Goal: Find specific page/section: Find specific page/section

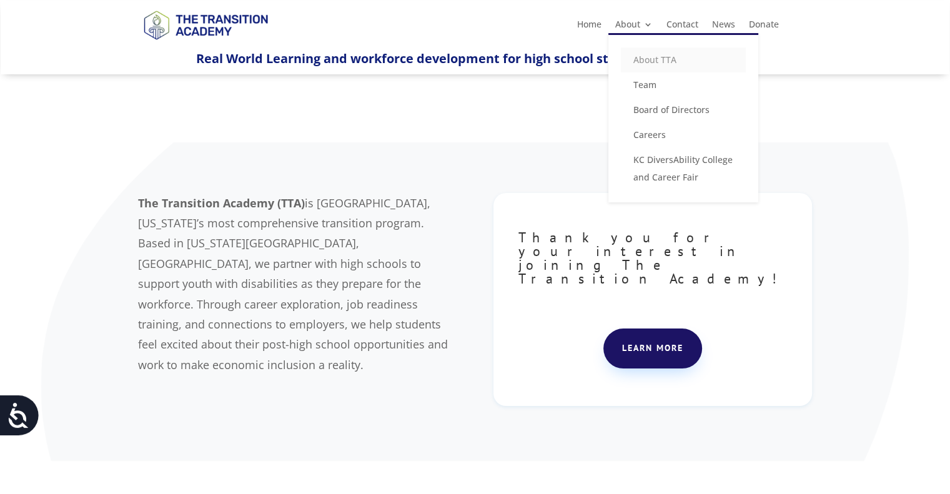
click at [642, 54] on link "About TTA" at bounding box center [683, 59] width 125 height 25
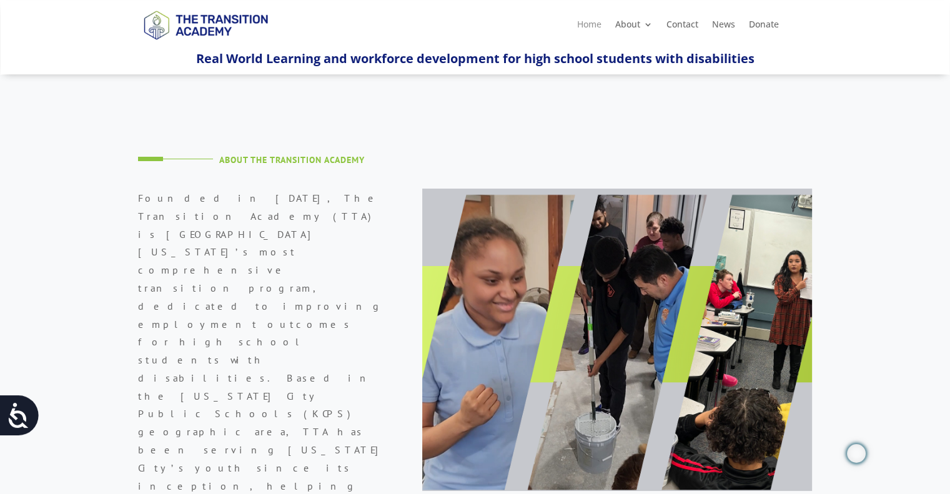
click at [589, 26] on link "Home" at bounding box center [589, 27] width 24 height 14
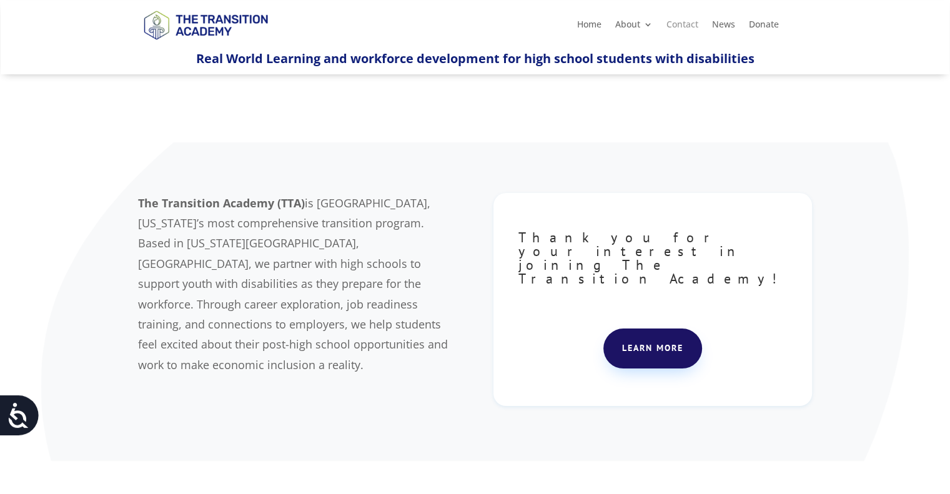
click at [678, 24] on link "Contact" at bounding box center [682, 27] width 32 height 14
